Goal: Communication & Community: Answer question/provide support

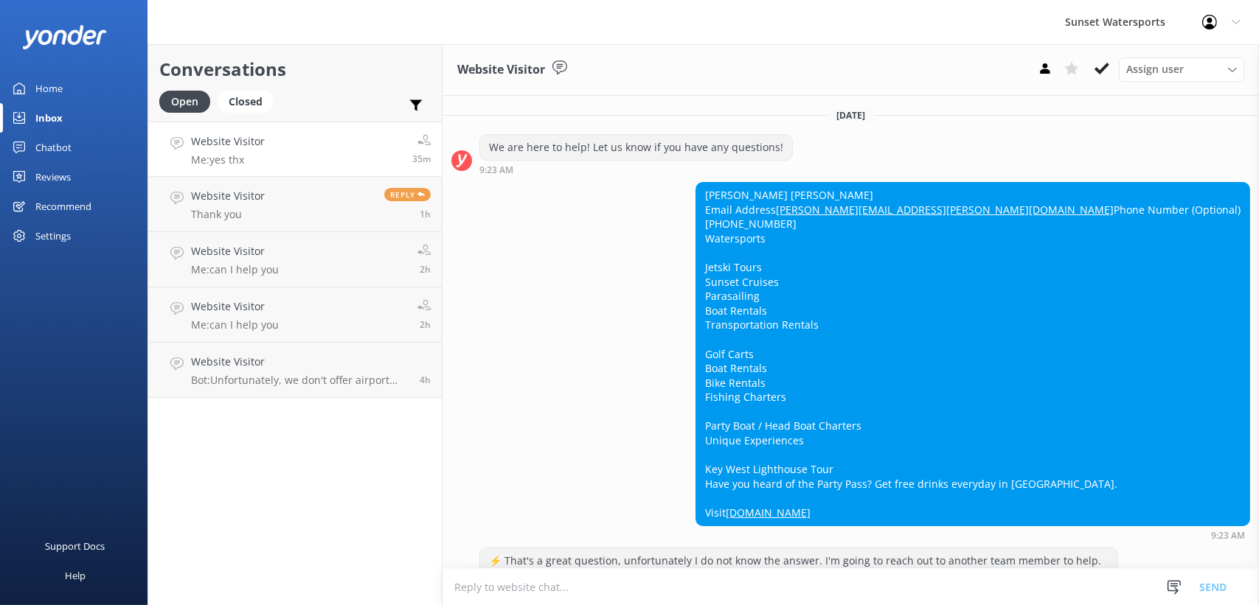
scroll to position [7906, 0]
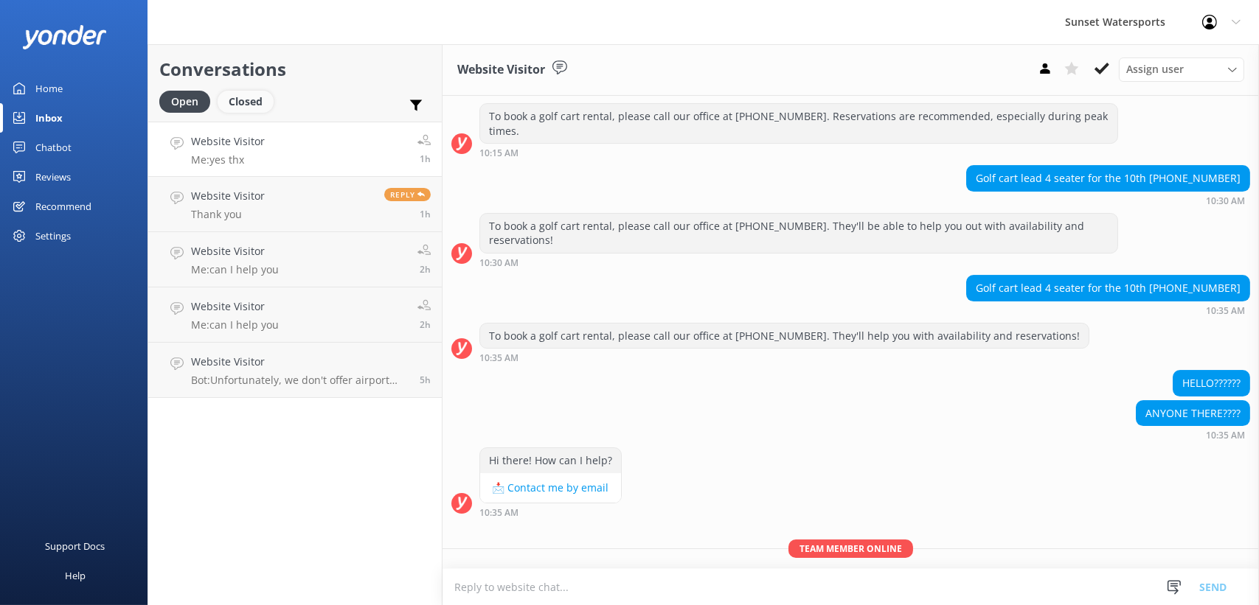
click at [246, 108] on div "Closed" at bounding box center [246, 102] width 56 height 22
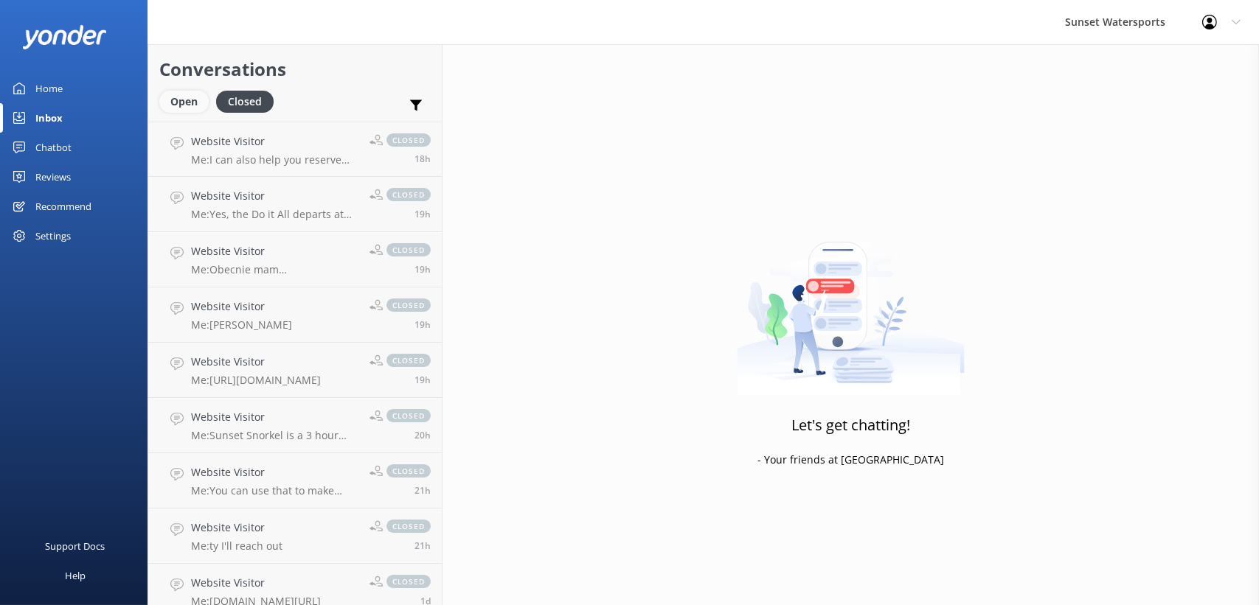
click at [175, 95] on div "Open" at bounding box center [183, 102] width 49 height 22
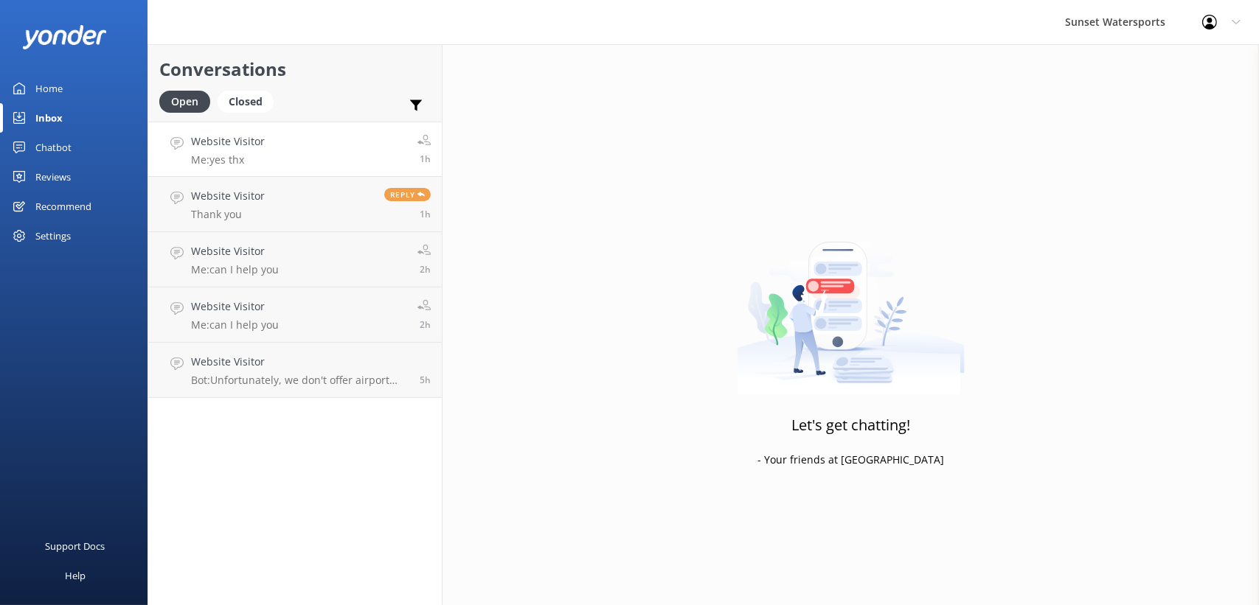
click at [279, 158] on link "Website Visitor Me: yes thx 1h" at bounding box center [294, 149] width 293 height 55
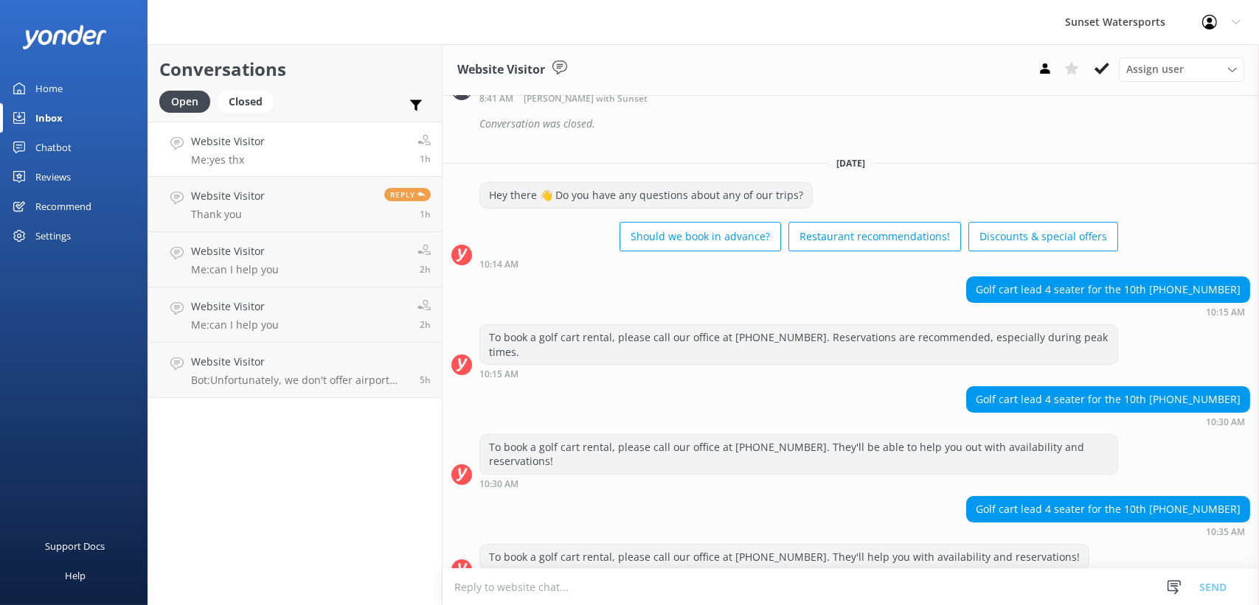
scroll to position [7906, 0]
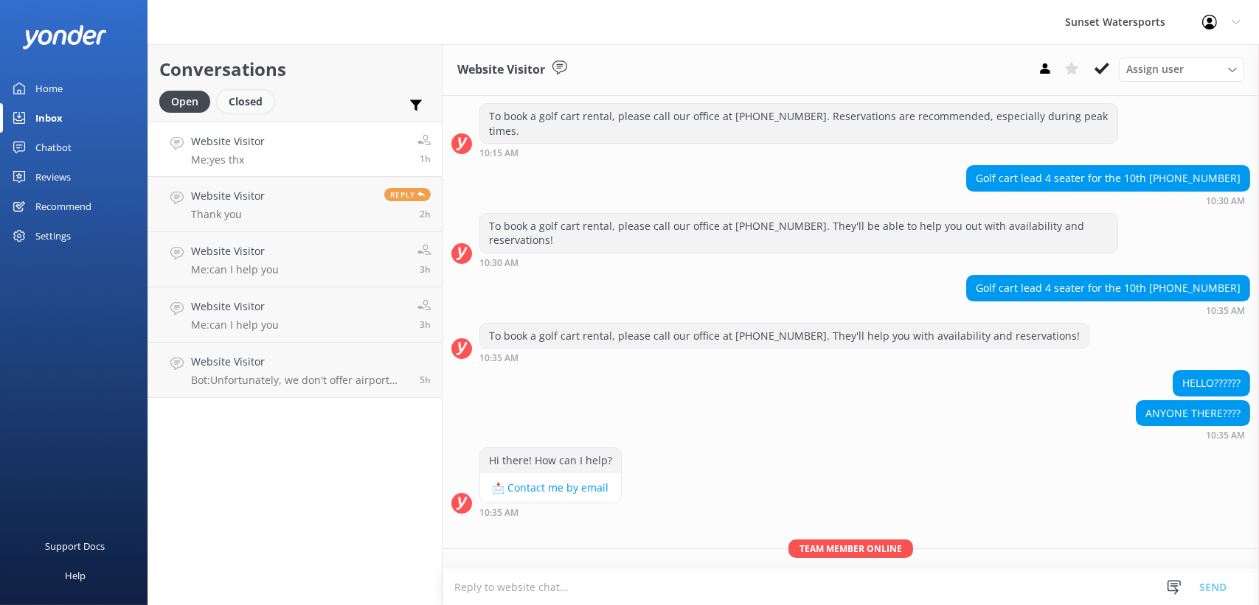
click at [245, 100] on div "Closed" at bounding box center [246, 102] width 56 height 22
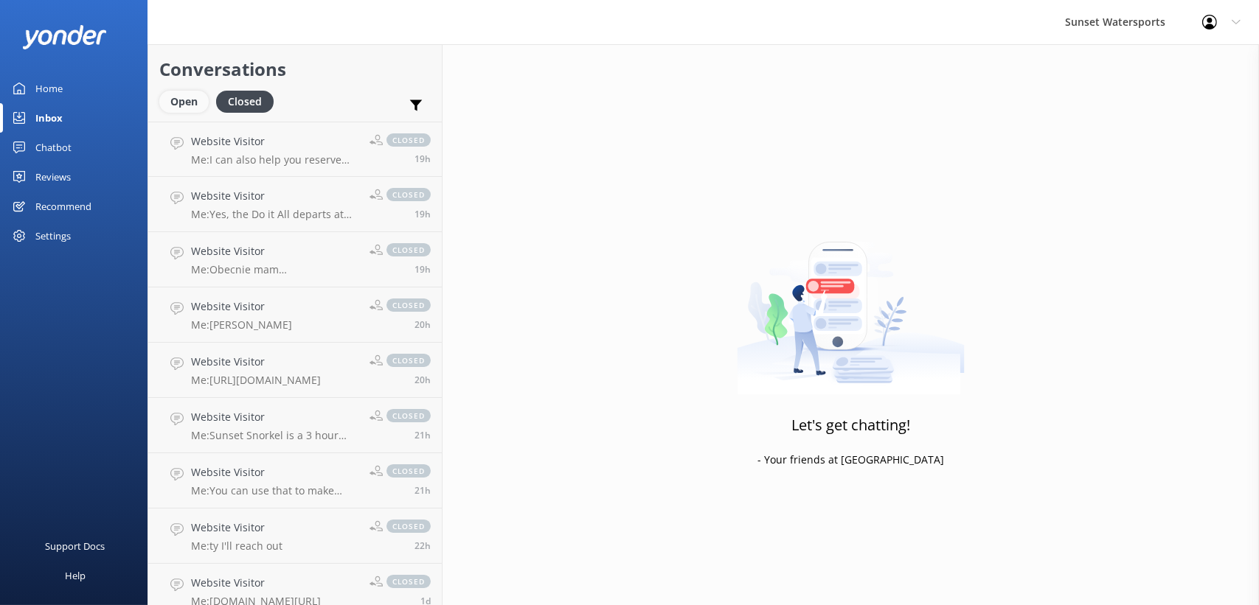
click at [182, 101] on div "Open" at bounding box center [183, 102] width 49 height 22
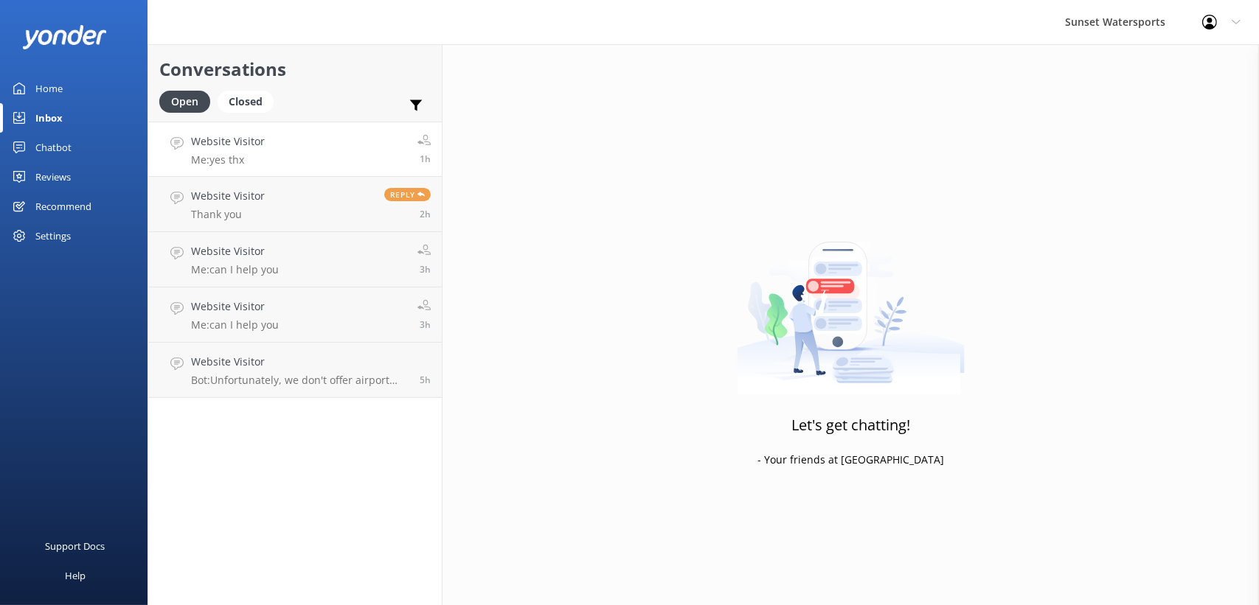
click at [343, 161] on link "Website Visitor Me: yes thx 1h" at bounding box center [294, 149] width 293 height 55
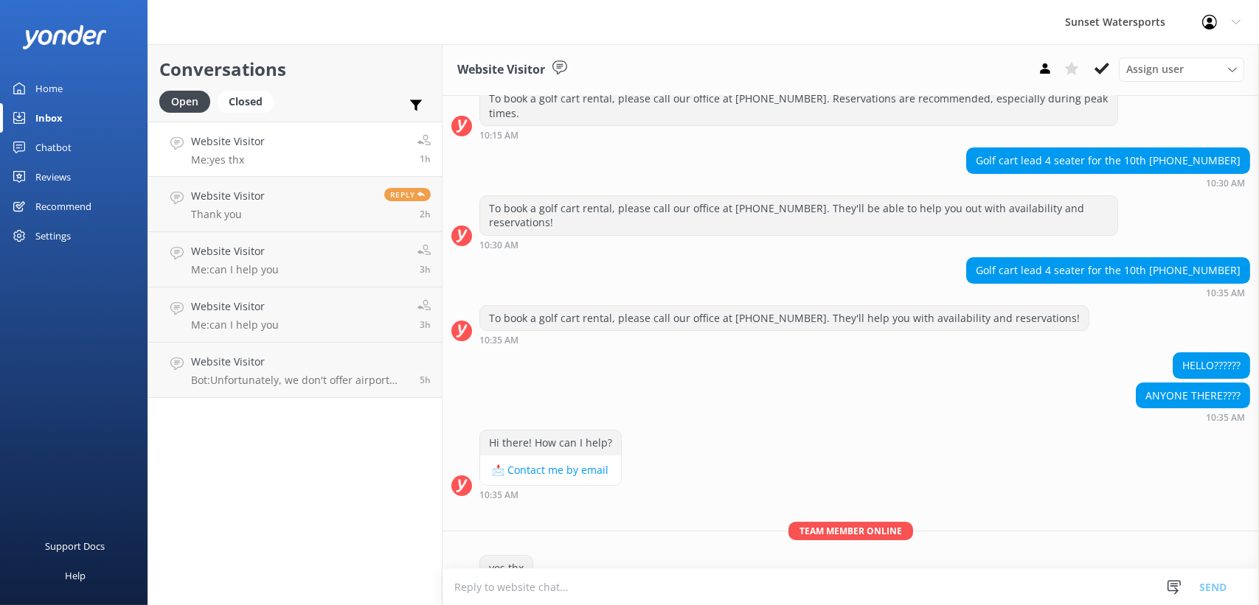
scroll to position [7888, 0]
